Goal: Communication & Community: Answer question/provide support

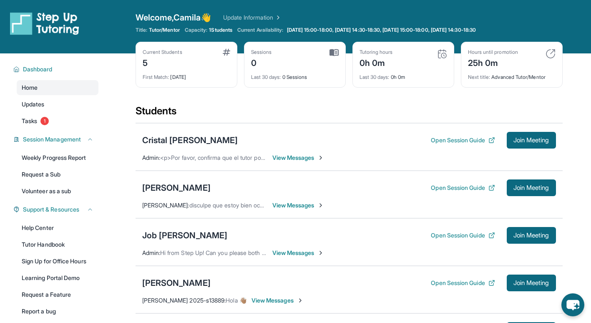
click at [294, 203] on span "View Messages" at bounding box center [298, 205] width 52 height 8
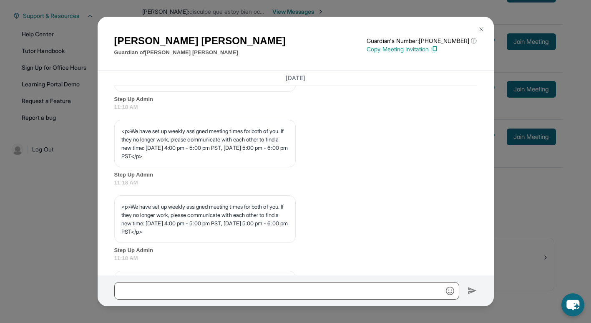
scroll to position [363, 0]
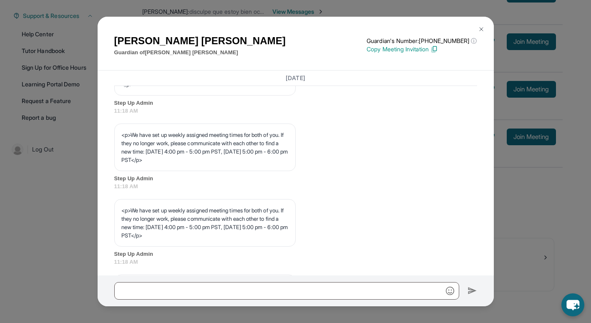
click at [484, 26] on img at bounding box center [481, 29] width 7 height 7
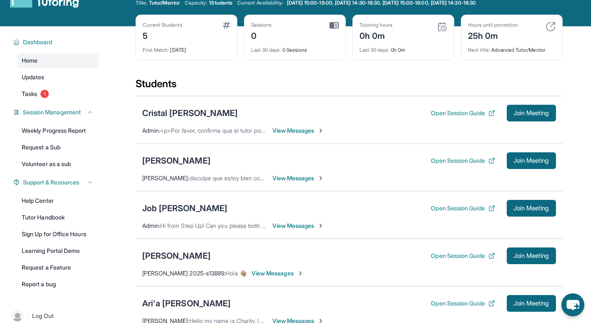
scroll to position [28, 0]
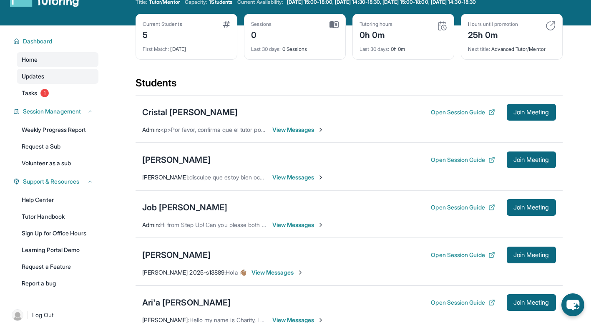
click at [48, 75] on link "Updates" at bounding box center [58, 76] width 82 height 15
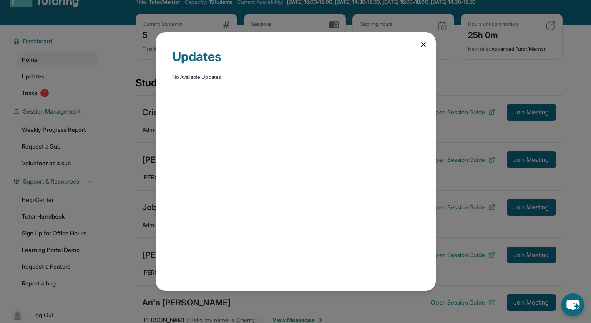
click at [414, 45] on div "Updates No Available Updates" at bounding box center [296, 161] width 280 height 258
click at [419, 43] on icon at bounding box center [423, 44] width 8 height 8
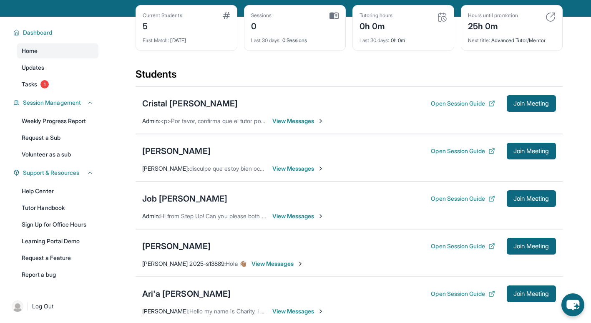
scroll to position [39, 0]
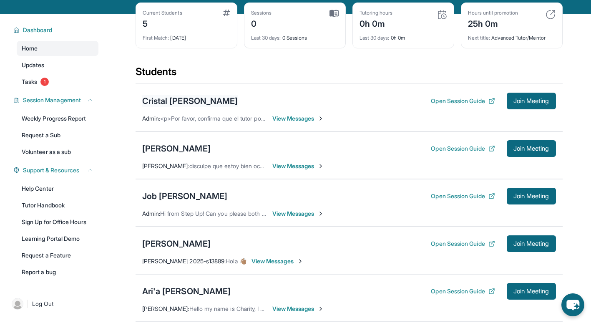
click at [238, 100] on div "Cristal [PERSON_NAME]" at bounding box center [190, 101] width 96 height 12
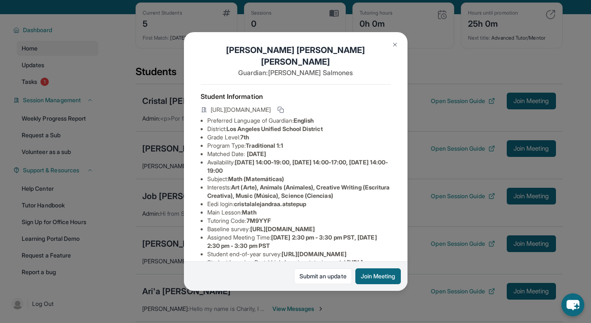
scroll to position [5, 0]
click at [395, 43] on img at bounding box center [395, 44] width 7 height 7
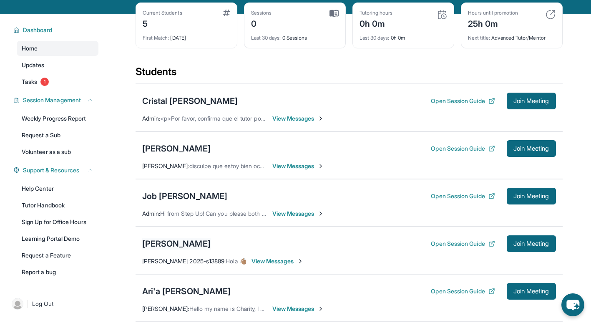
click at [176, 245] on div "[PERSON_NAME]" at bounding box center [176, 244] width 68 height 12
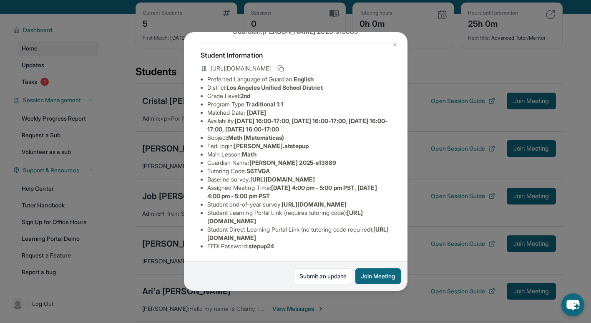
scroll to position [0, 0]
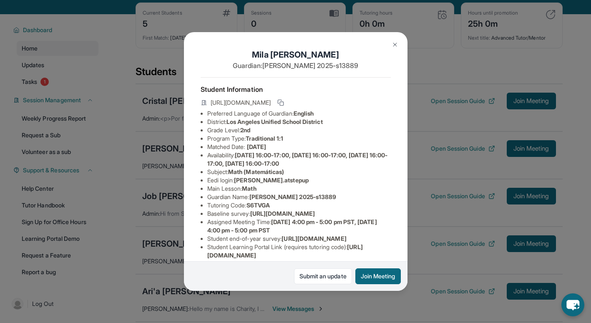
click at [394, 45] on img at bounding box center [395, 44] width 7 height 7
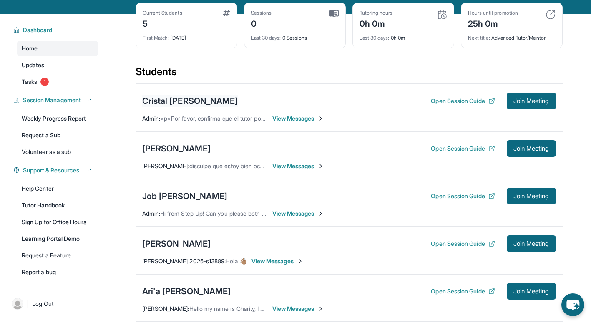
click at [238, 99] on div "Cristal [PERSON_NAME]" at bounding box center [190, 101] width 96 height 12
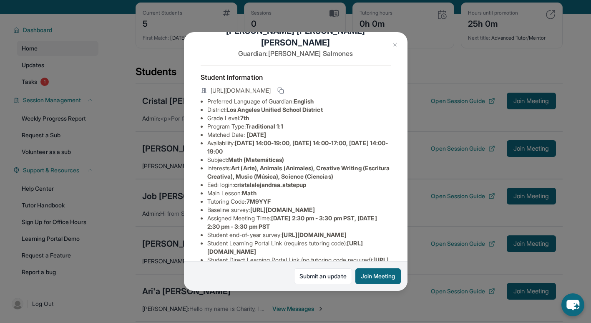
scroll to position [23, 0]
click at [396, 41] on img at bounding box center [395, 44] width 7 height 7
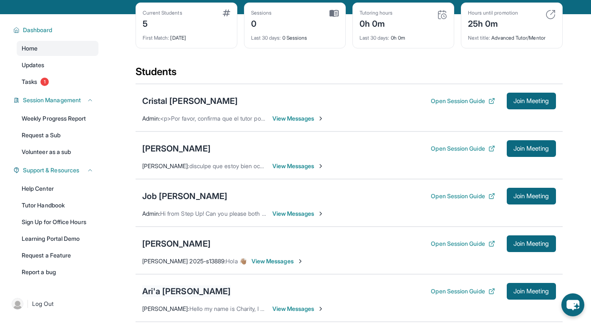
click at [171, 295] on div "Ari'a [PERSON_NAME]" at bounding box center [186, 291] width 89 height 12
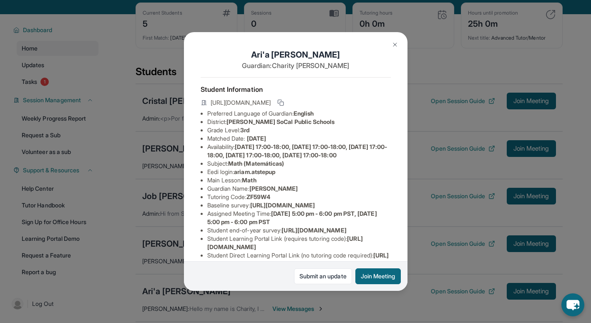
click at [397, 44] on img at bounding box center [395, 44] width 7 height 7
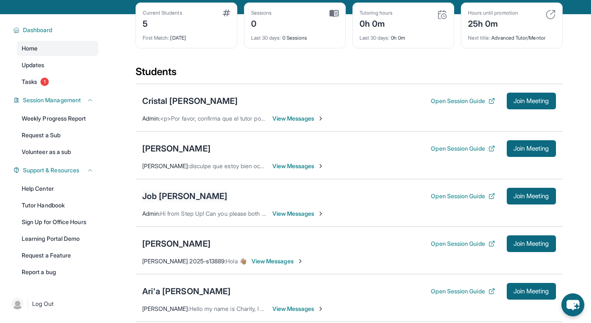
click at [176, 198] on div "Job [PERSON_NAME]" at bounding box center [185, 196] width 86 height 12
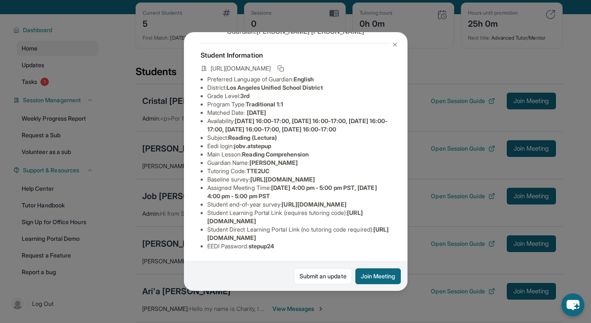
scroll to position [38, 0]
click at [395, 44] on img at bounding box center [395, 44] width 7 height 7
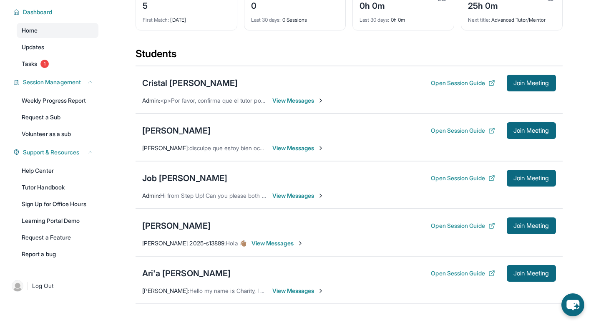
scroll to position [0, 0]
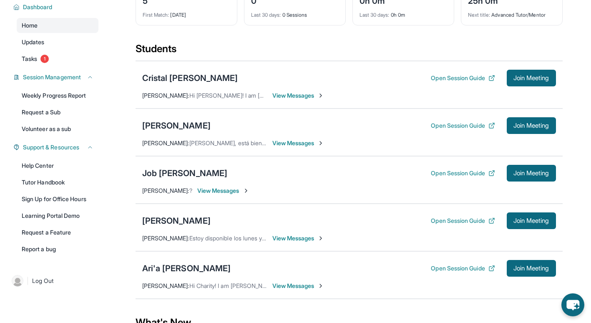
scroll to position [63, 0]
click at [220, 190] on span "View Messages" at bounding box center [223, 190] width 52 height 8
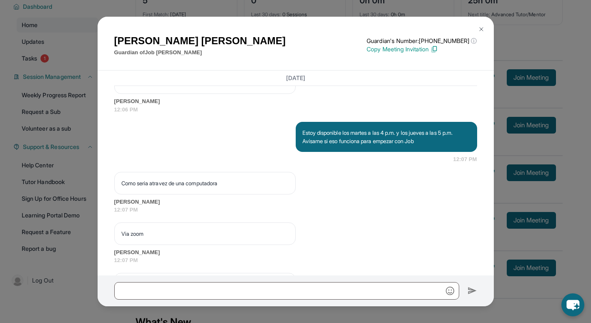
scroll to position [1245, 0]
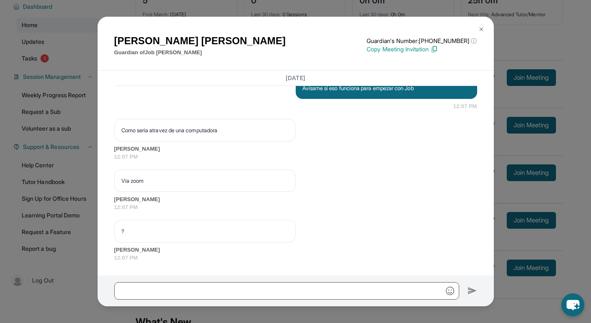
click at [480, 26] on img at bounding box center [481, 29] width 7 height 7
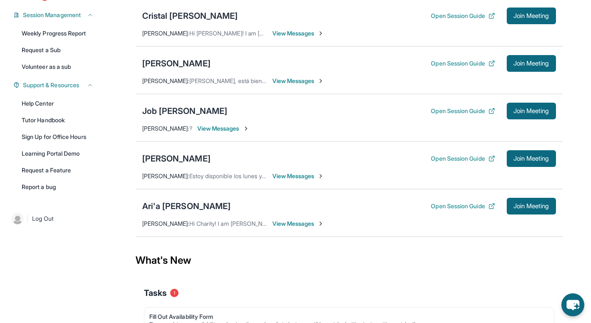
scroll to position [125, 0]
drag, startPoint x: 464, startPoint y: 62, endPoint x: 437, endPoint y: 60, distance: 26.8
click at [437, 60] on button "Open Session Guide" at bounding box center [463, 63] width 64 height 8
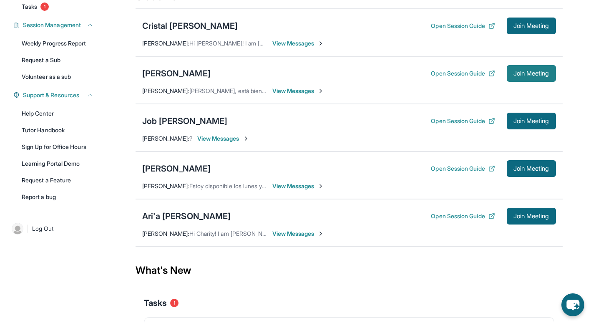
click at [525, 75] on span "Join Meeting" at bounding box center [532, 73] width 36 height 5
click at [443, 121] on button "Open Session Guide" at bounding box center [463, 121] width 64 height 8
click at [177, 71] on div "[PERSON_NAME]" at bounding box center [176, 74] width 68 height 12
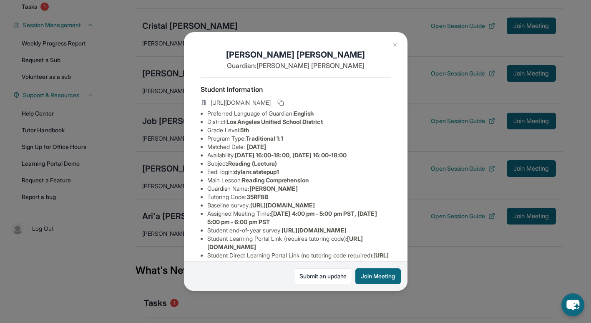
click at [395, 40] on button at bounding box center [395, 44] width 17 height 17
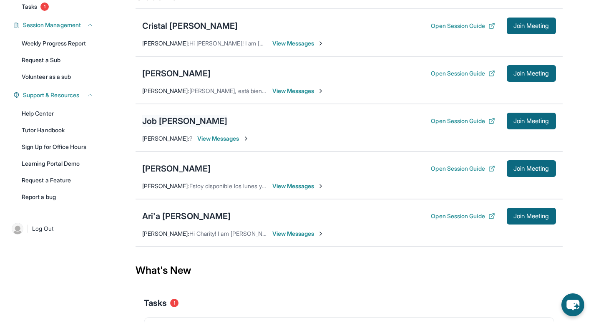
click at [176, 119] on div "Job [PERSON_NAME]" at bounding box center [185, 121] width 86 height 12
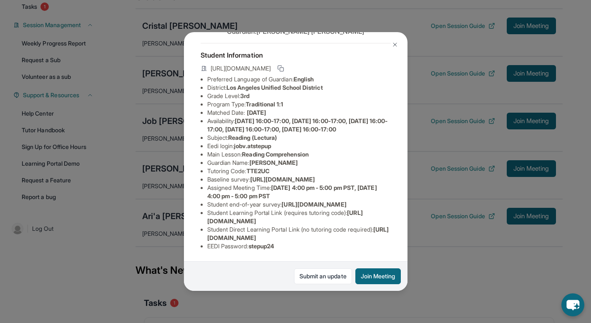
scroll to position [114, 0]
click at [263, 184] on span "[DATE] 4:00 pm - 5:00 pm PST, [DATE] 4:00 pm - 5:00 pm PST" at bounding box center [292, 191] width 170 height 15
click at [290, 169] on ul "Preferred Language of Guardian: English District: Los Angeles Unified School Di…" at bounding box center [296, 162] width 190 height 175
click at [346, 201] on span "[URL][DOMAIN_NAME]" at bounding box center [314, 204] width 65 height 7
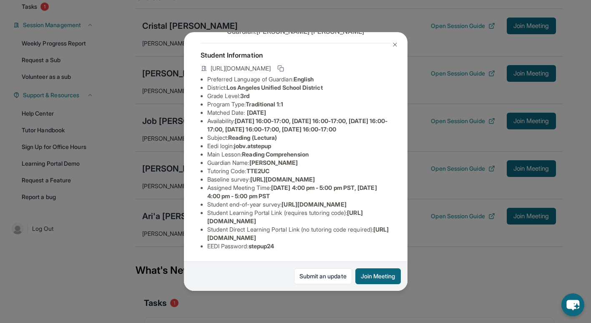
click at [394, 41] on img at bounding box center [395, 44] width 7 height 7
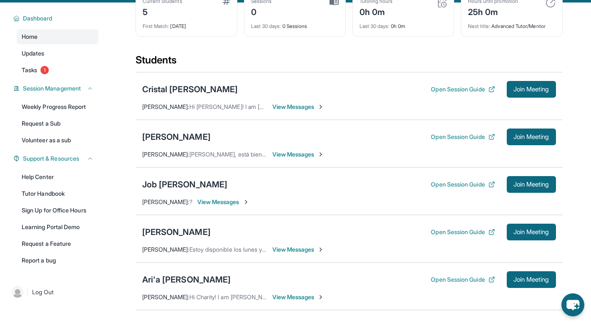
scroll to position [49, 0]
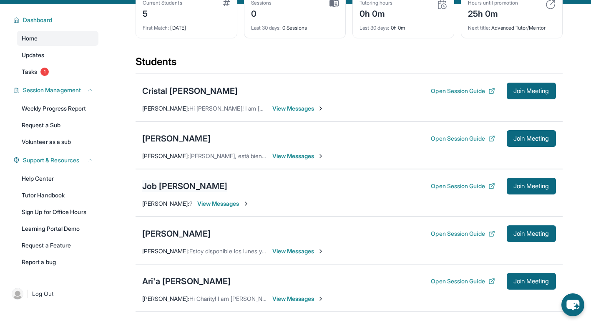
click at [169, 182] on div "Job [PERSON_NAME]" at bounding box center [185, 186] width 86 height 12
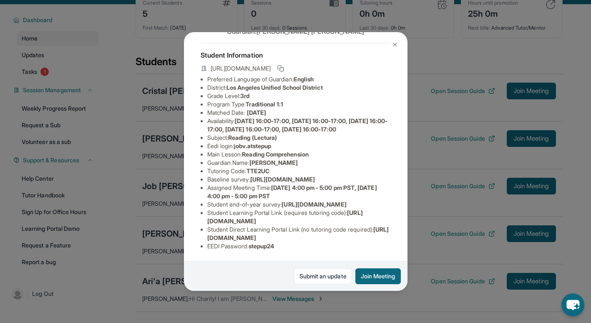
scroll to position [51, 0]
click at [392, 46] on img at bounding box center [395, 44] width 7 height 7
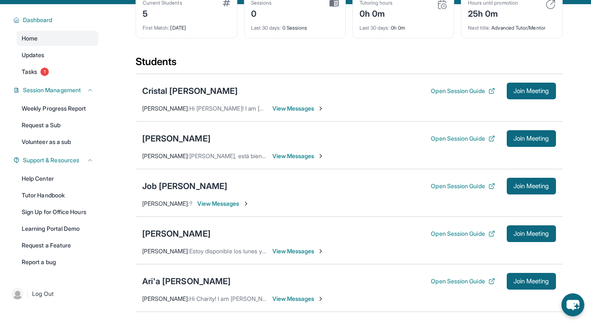
scroll to position [0, 0]
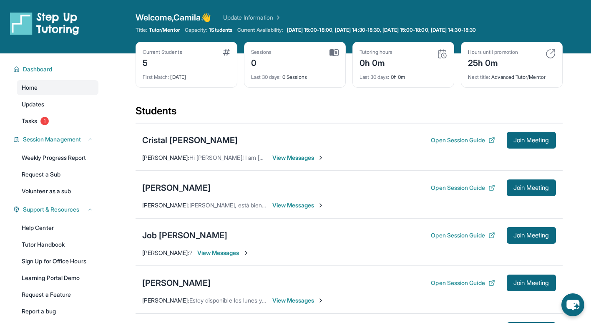
click at [227, 252] on span "View Messages" at bounding box center [223, 253] width 52 height 8
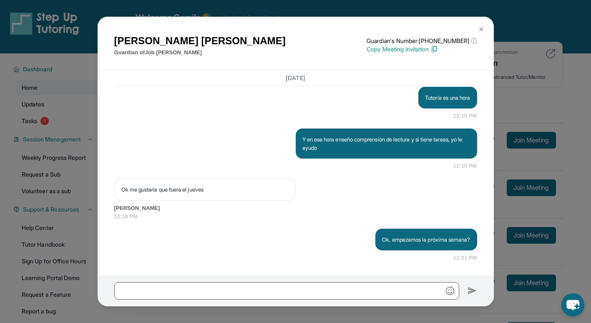
click at [481, 25] on button at bounding box center [481, 29] width 17 height 17
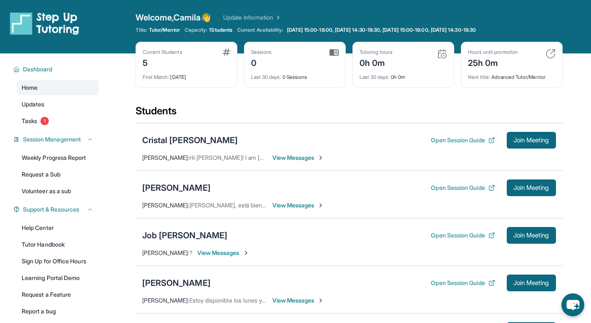
click at [227, 47] on div "Current Students 5 First Match : 5 days ago" at bounding box center [187, 65] width 102 height 46
click at [161, 59] on div "5" at bounding box center [163, 61] width 40 height 13
drag, startPoint x: 289, startPoint y: 156, endPoint x: 248, endPoint y: 137, distance: 45.4
click at [238, 137] on div "Cristal [PERSON_NAME]" at bounding box center [190, 140] width 96 height 12
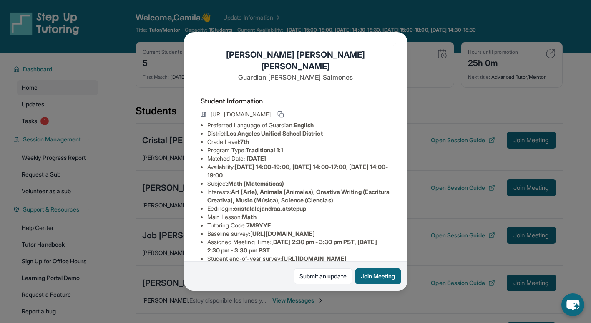
click at [396, 42] on img at bounding box center [395, 44] width 7 height 7
